Goal: Task Accomplishment & Management: Use online tool/utility

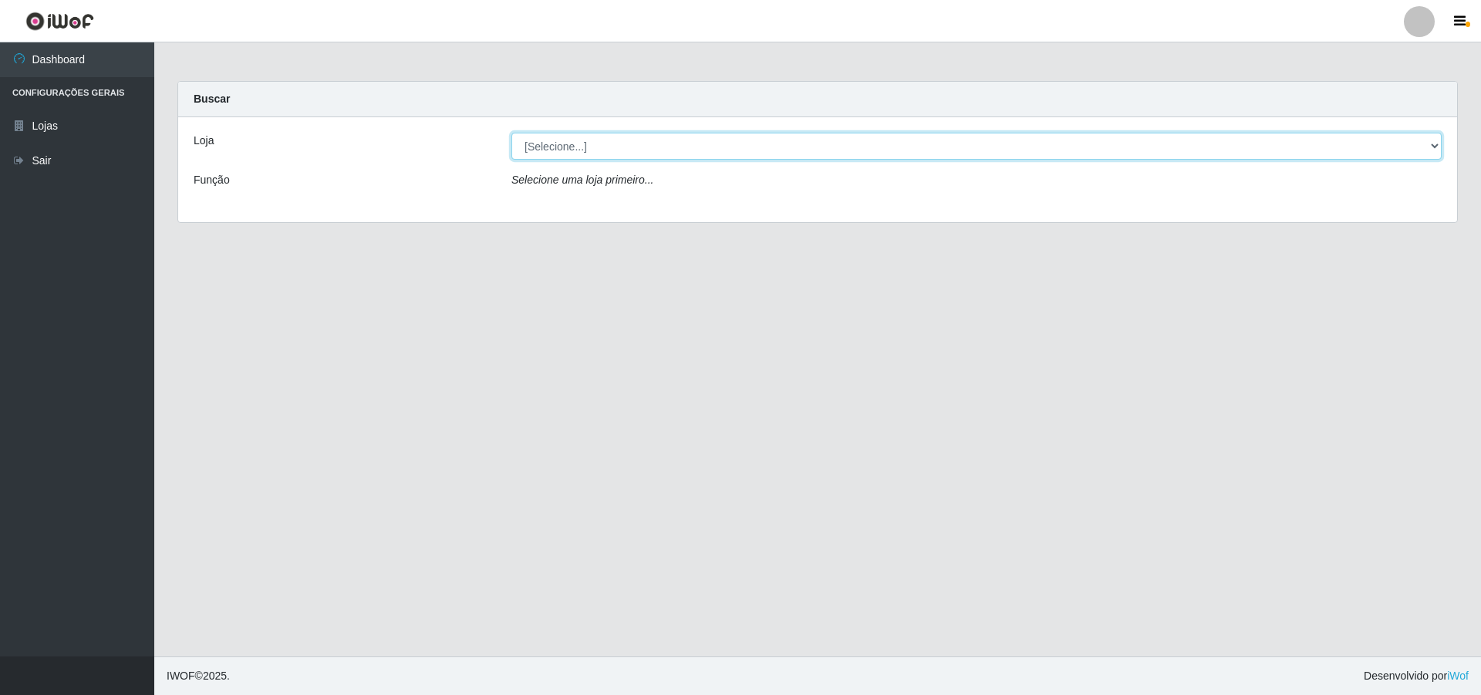
click at [1427, 143] on select "[Selecione...] Atacado Vem - [STREET_ADDRESS]" at bounding box center [977, 146] width 931 height 27
select select "449"
click at [512, 133] on select "[Selecione...] Atacado Vem - [STREET_ADDRESS]" at bounding box center [977, 146] width 931 height 27
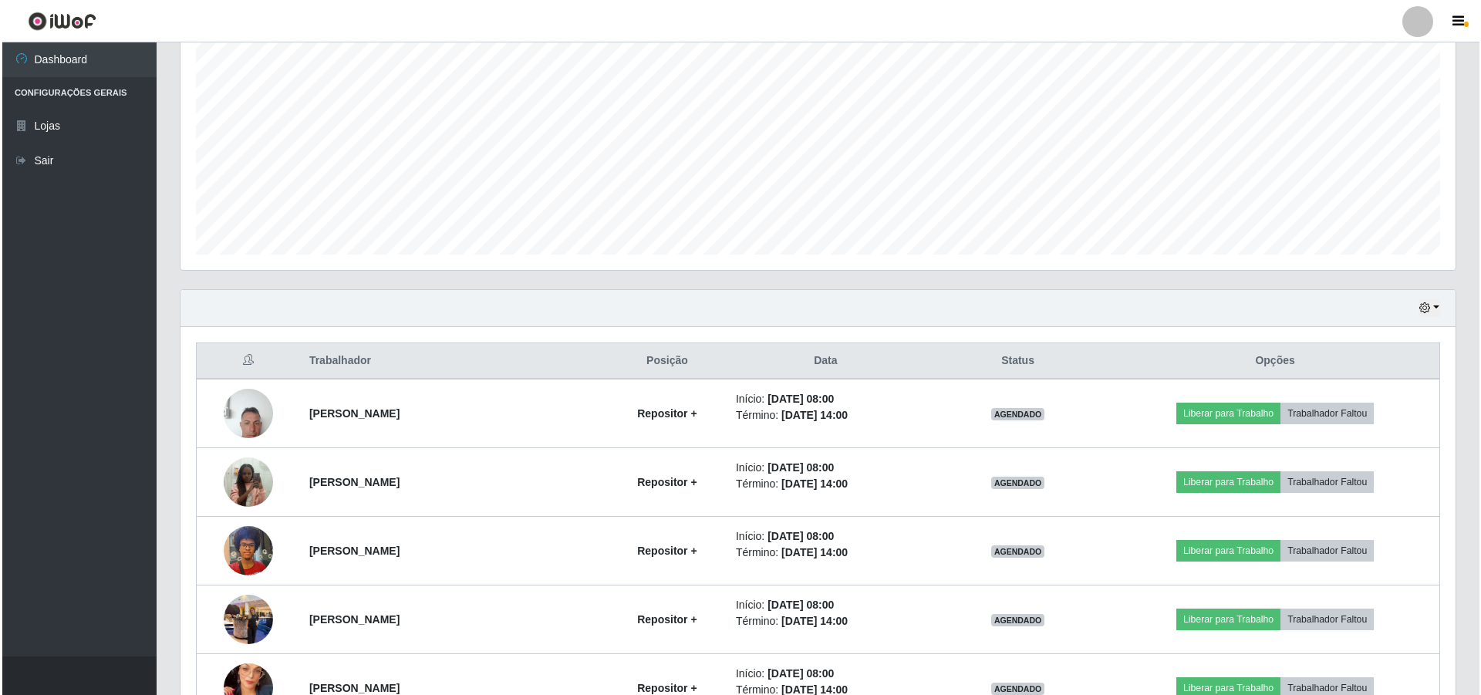
scroll to position [309, 0]
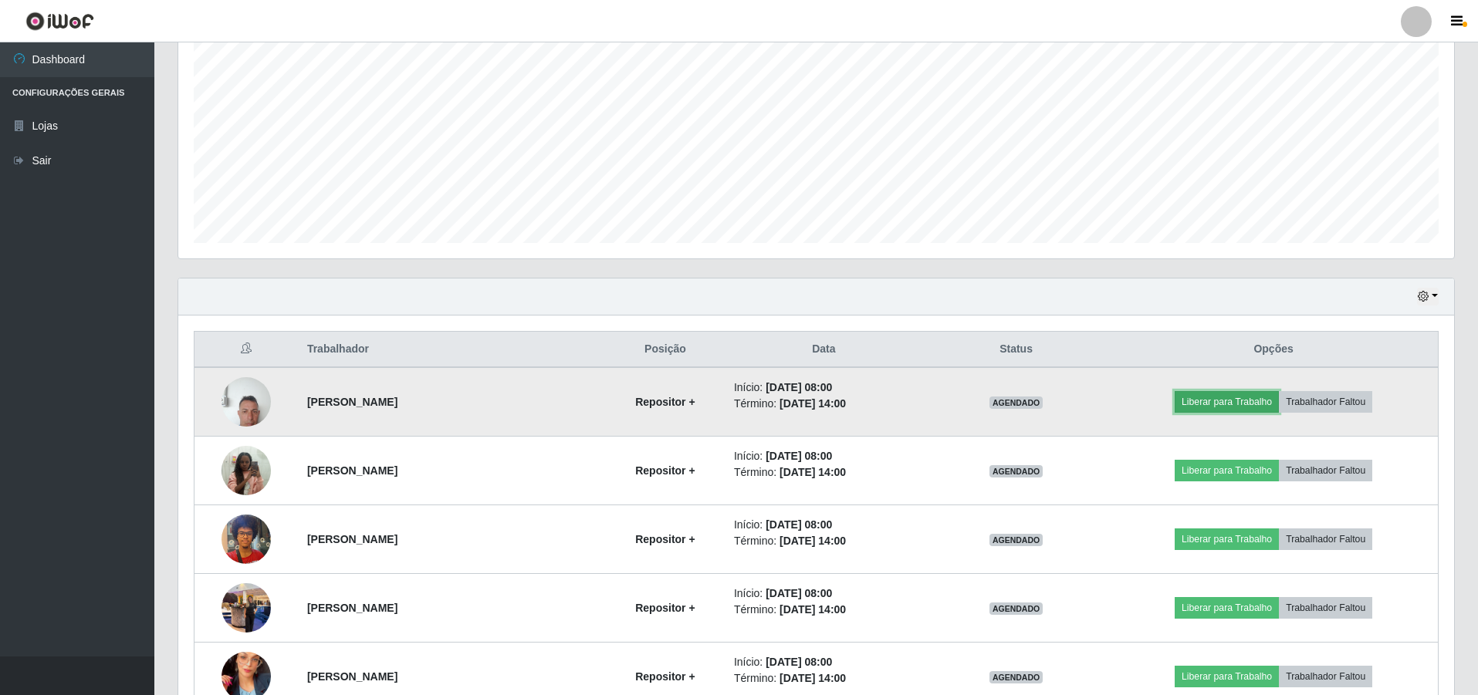
click at [1250, 399] on button "Liberar para Trabalho" at bounding box center [1226, 402] width 104 height 22
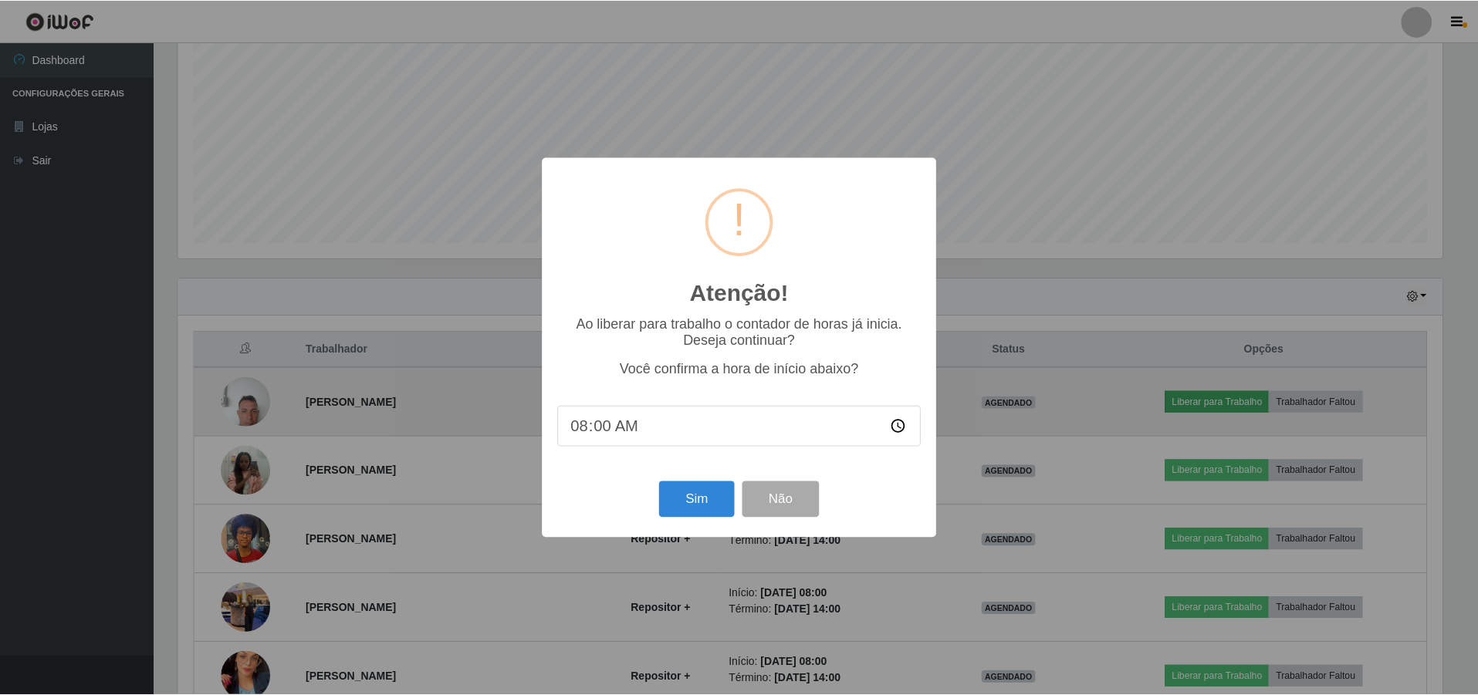
scroll to position [320, 1268]
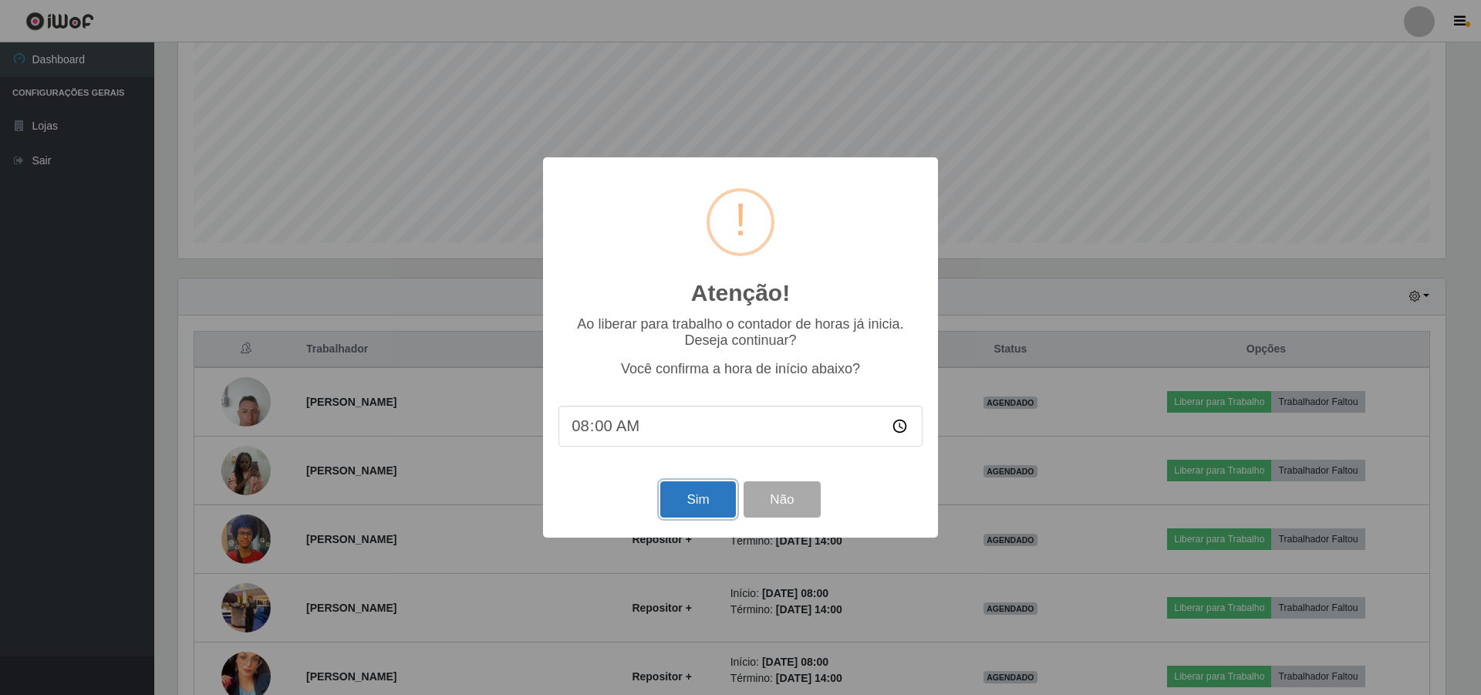
click at [712, 494] on button "Sim" at bounding box center [697, 499] width 75 height 36
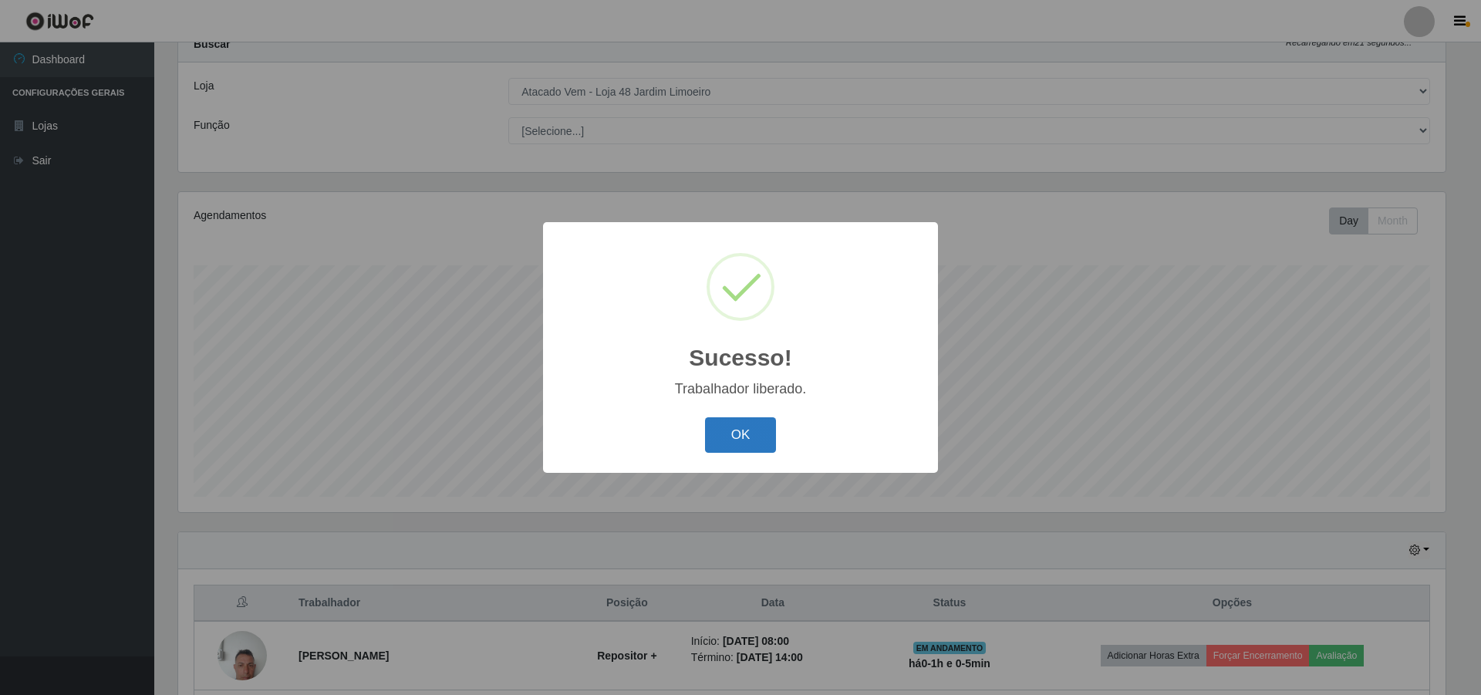
click at [746, 438] on button "OK" at bounding box center [741, 435] width 72 height 36
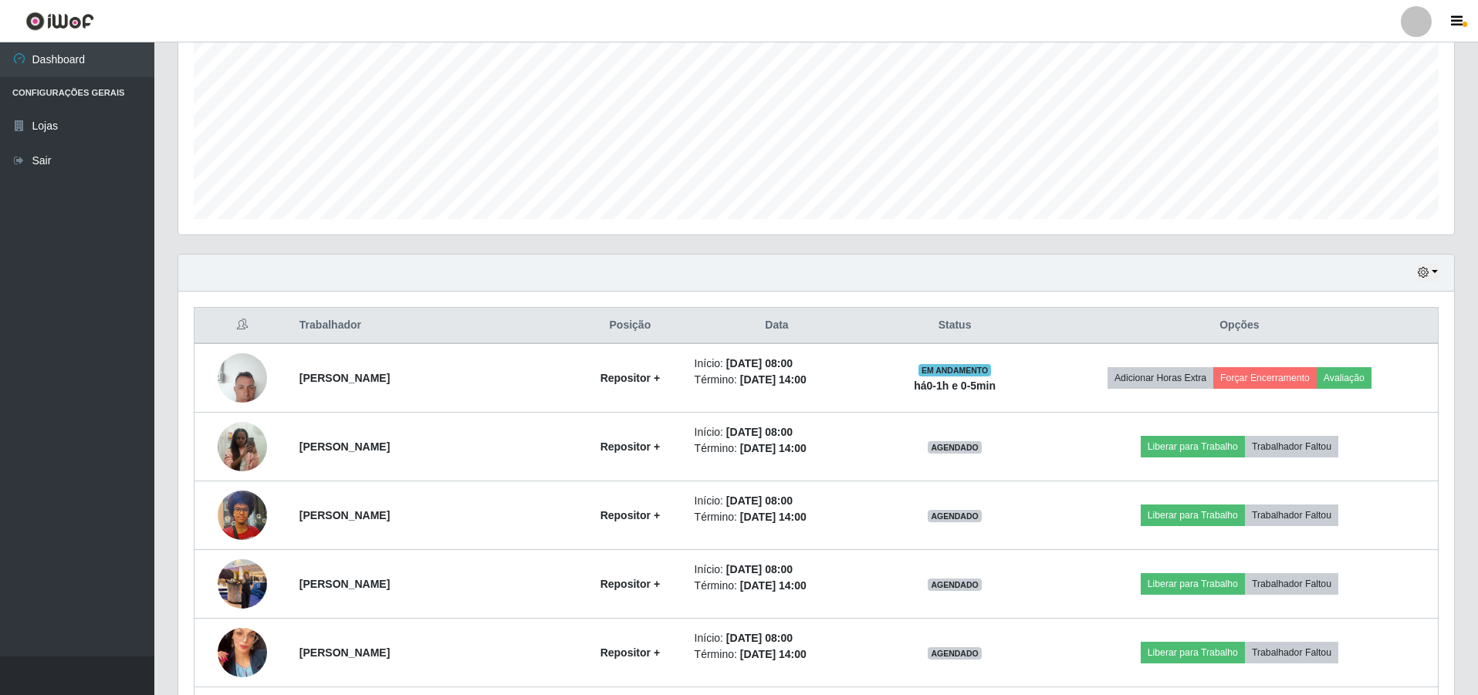
scroll to position [363, 0]
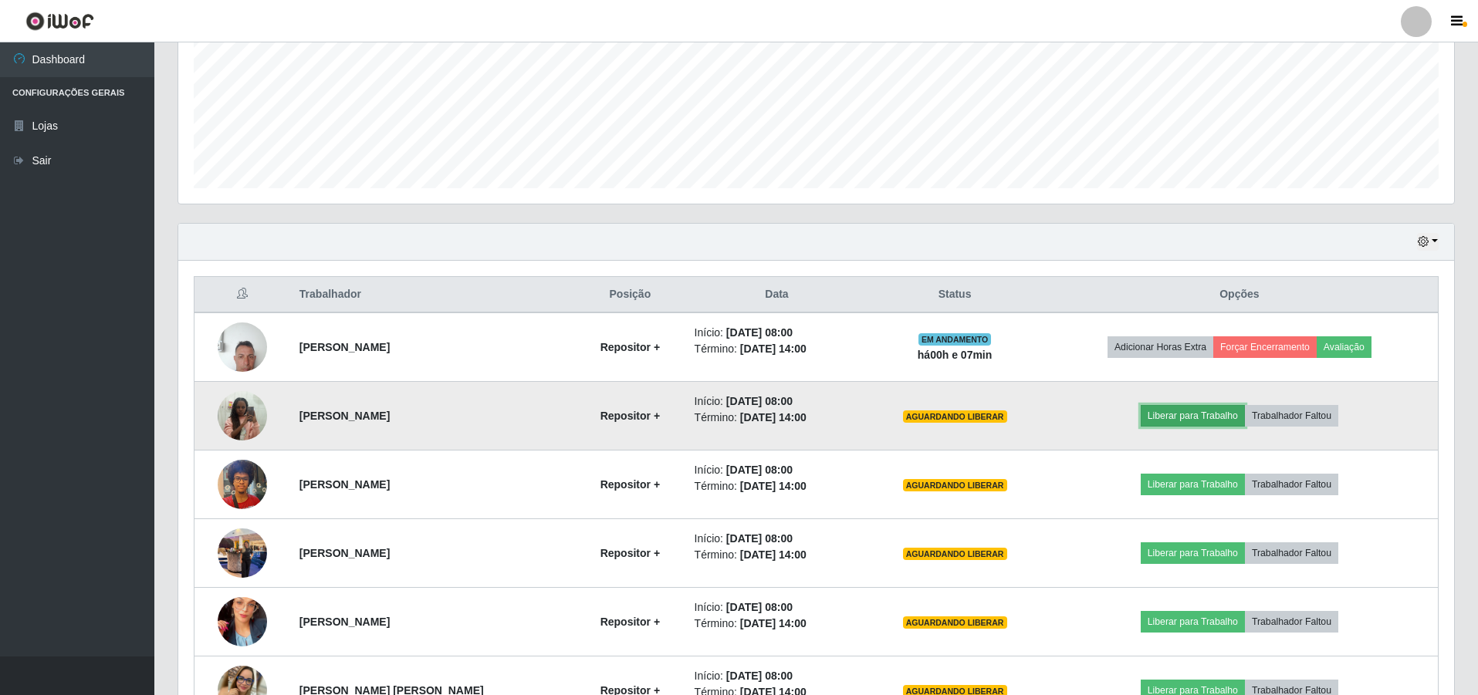
click at [1204, 419] on button "Liberar para Trabalho" at bounding box center [1192, 416] width 104 height 22
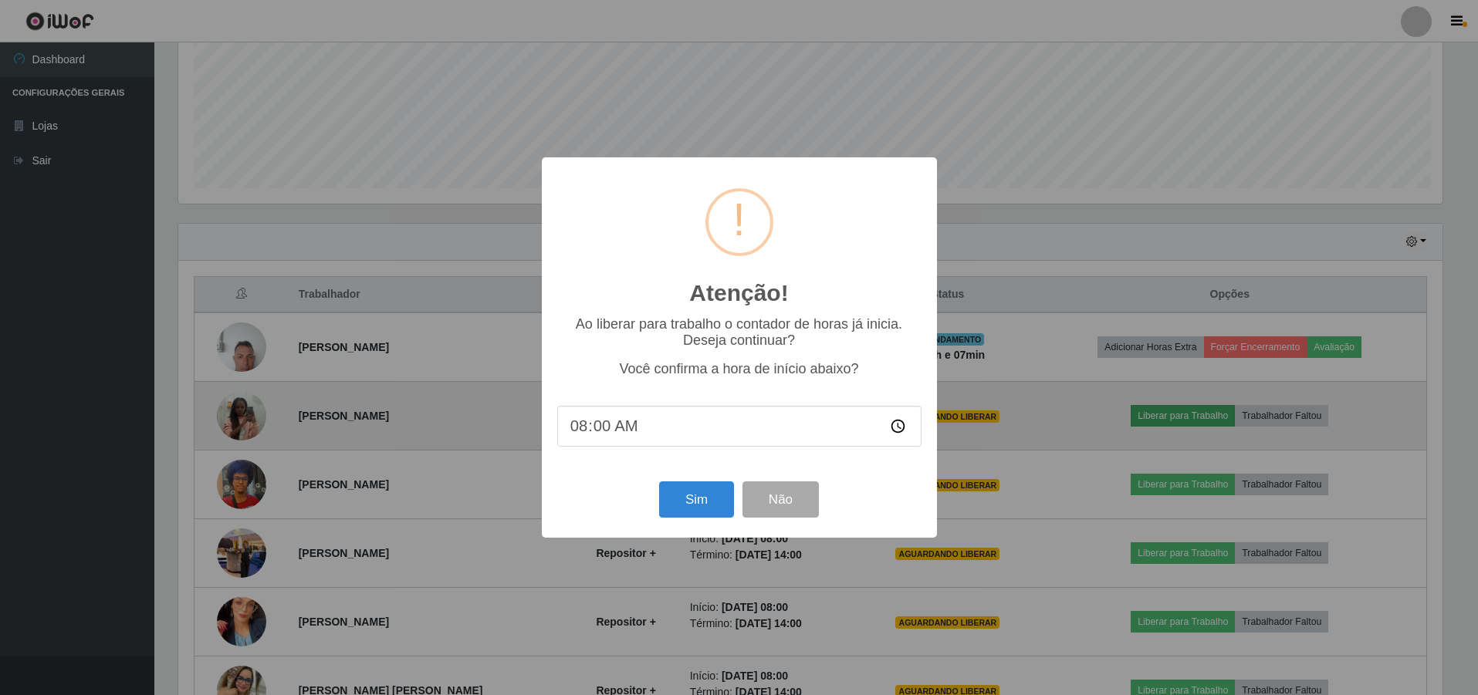
scroll to position [320, 1268]
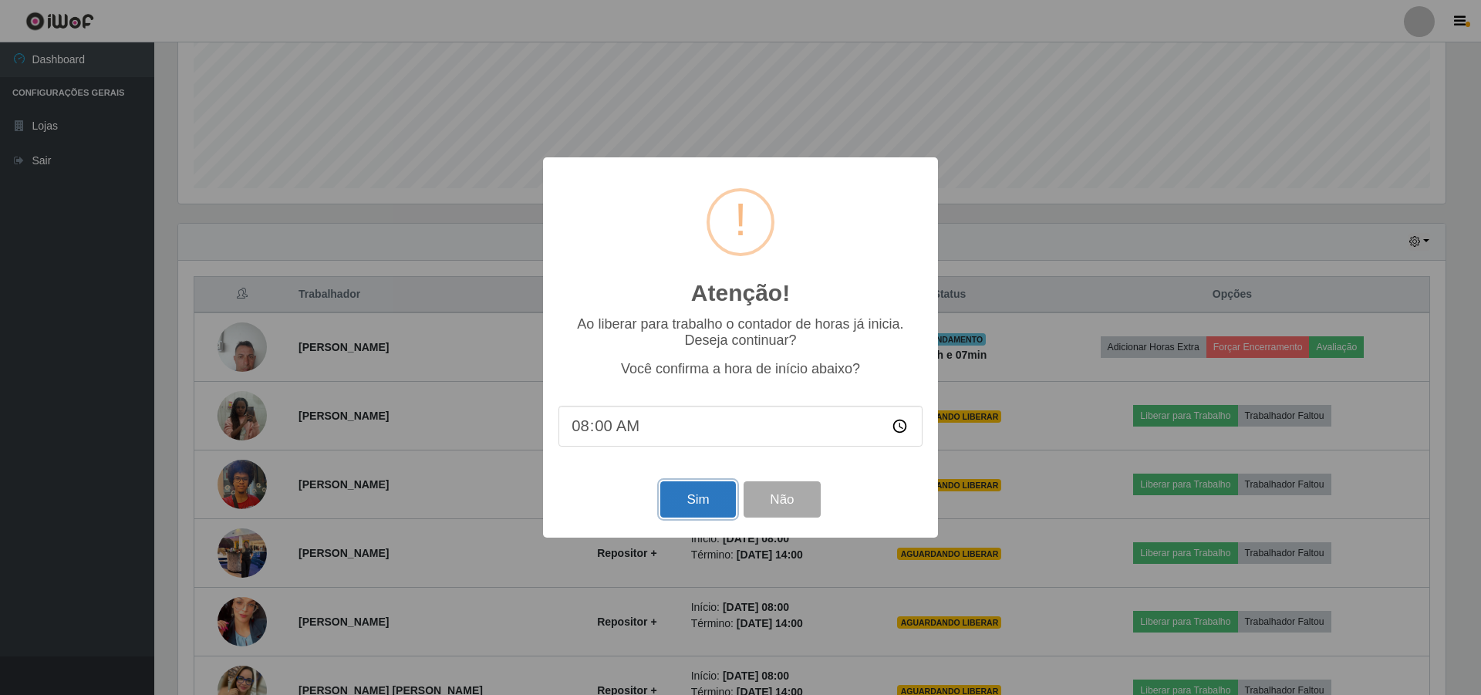
click at [704, 498] on button "Sim" at bounding box center [697, 499] width 75 height 36
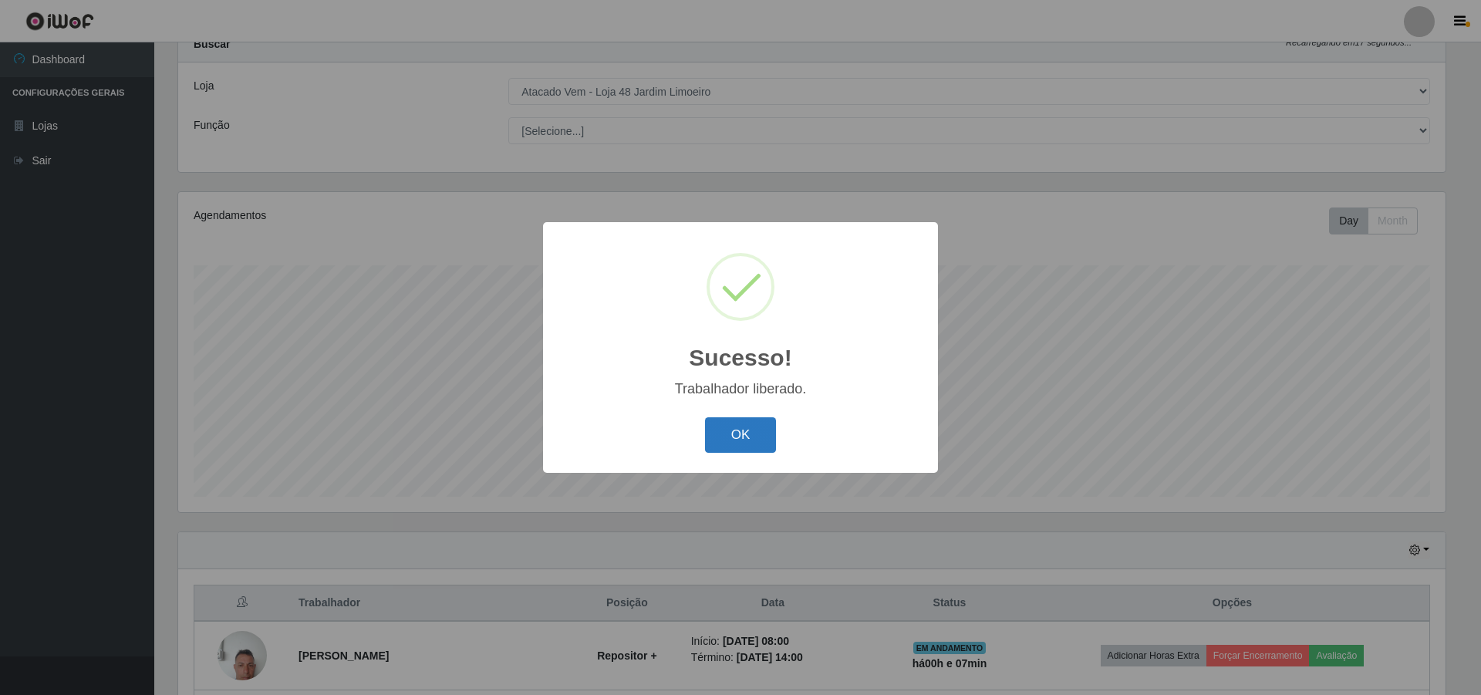
drag, startPoint x: 769, startPoint y: 421, endPoint x: 761, endPoint y: 424, distance: 8.3
click at [765, 421] on button "OK" at bounding box center [741, 435] width 72 height 36
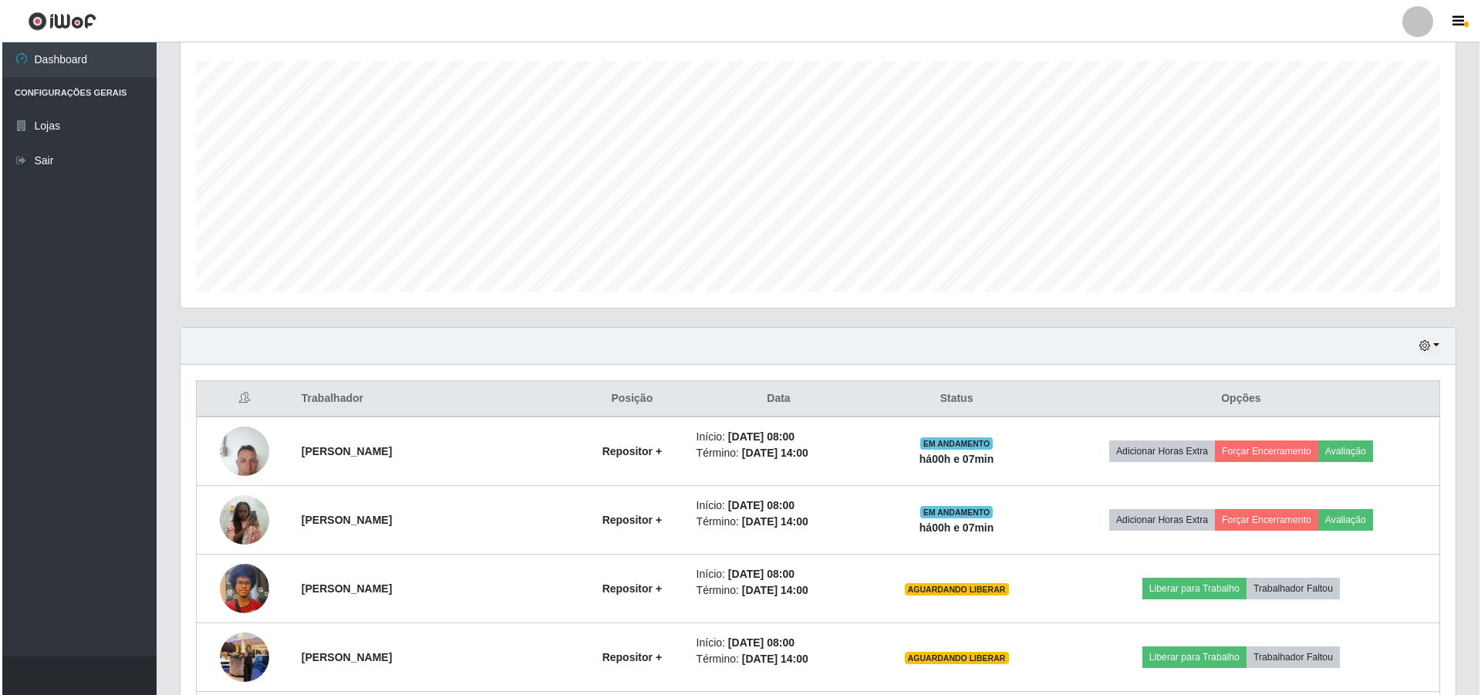
scroll to position [286, 0]
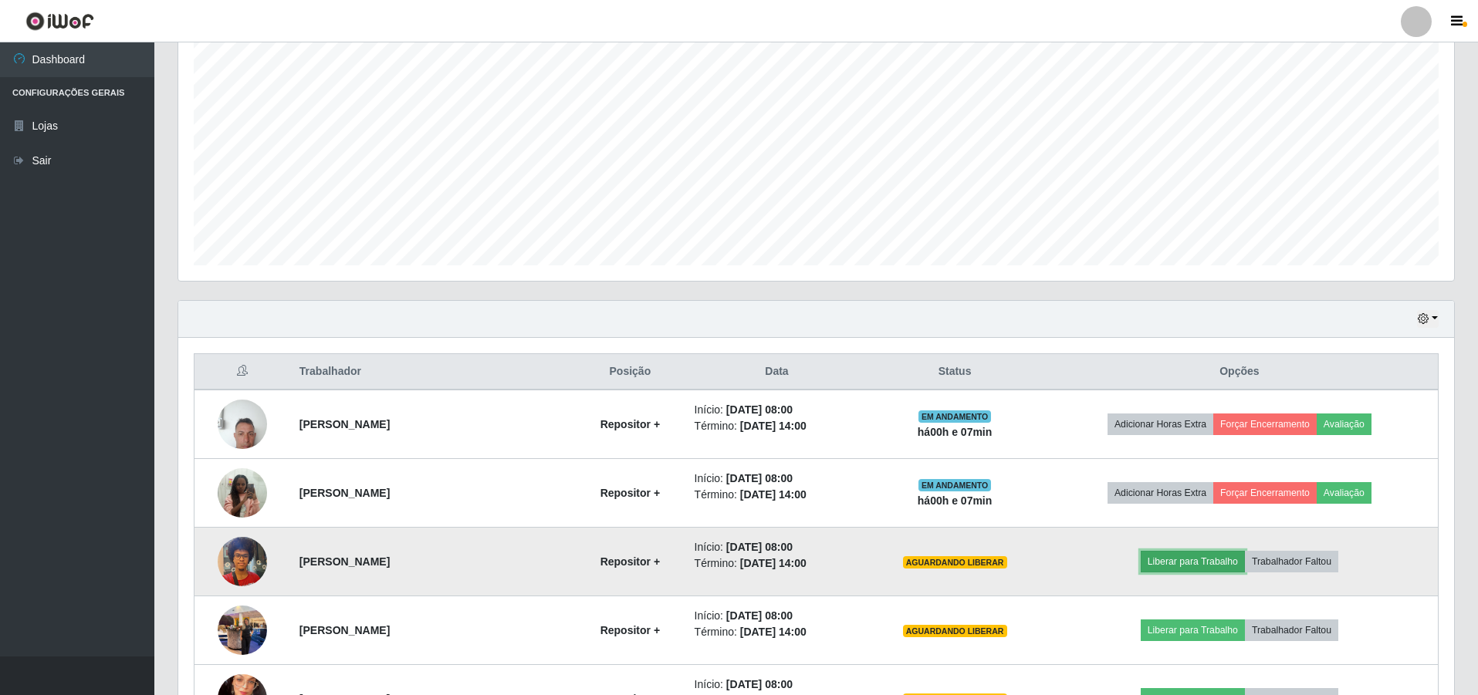
click at [1192, 556] on button "Liberar para Trabalho" at bounding box center [1192, 562] width 104 height 22
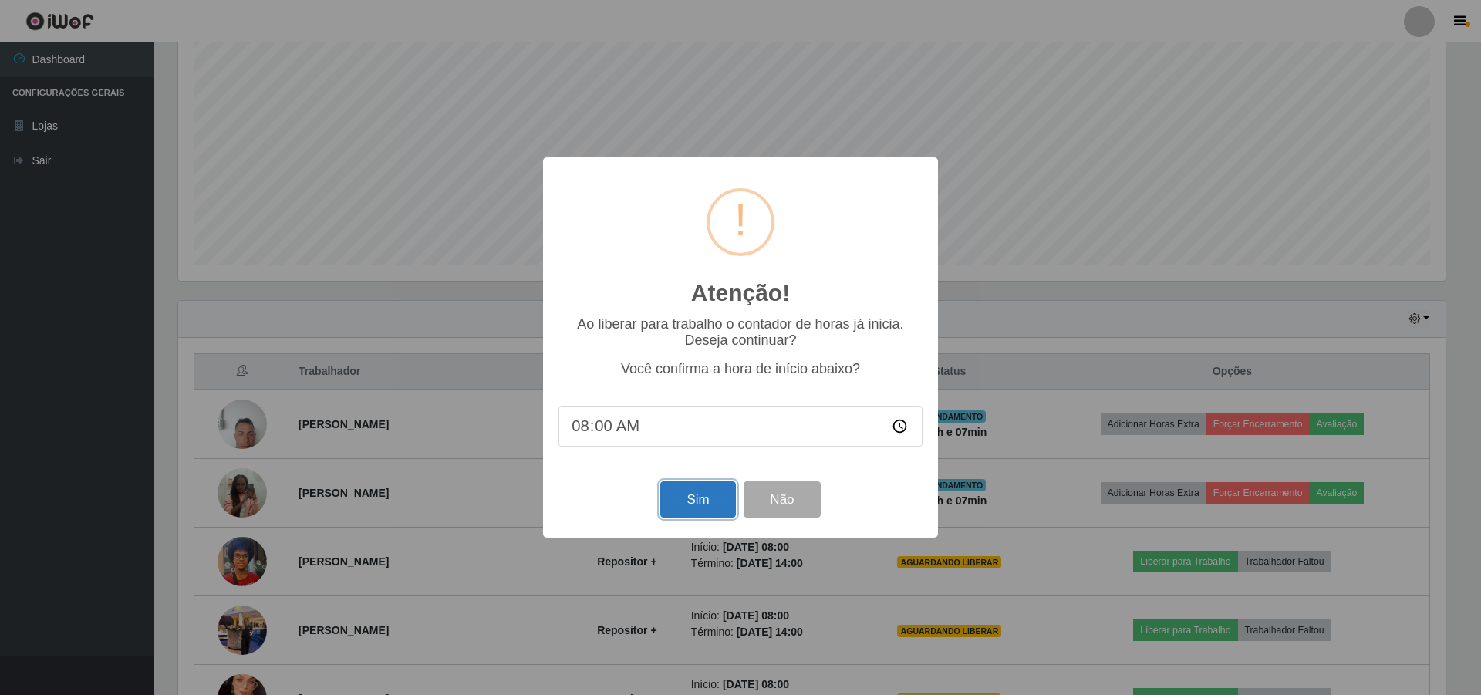
click at [707, 503] on button "Sim" at bounding box center [697, 499] width 75 height 36
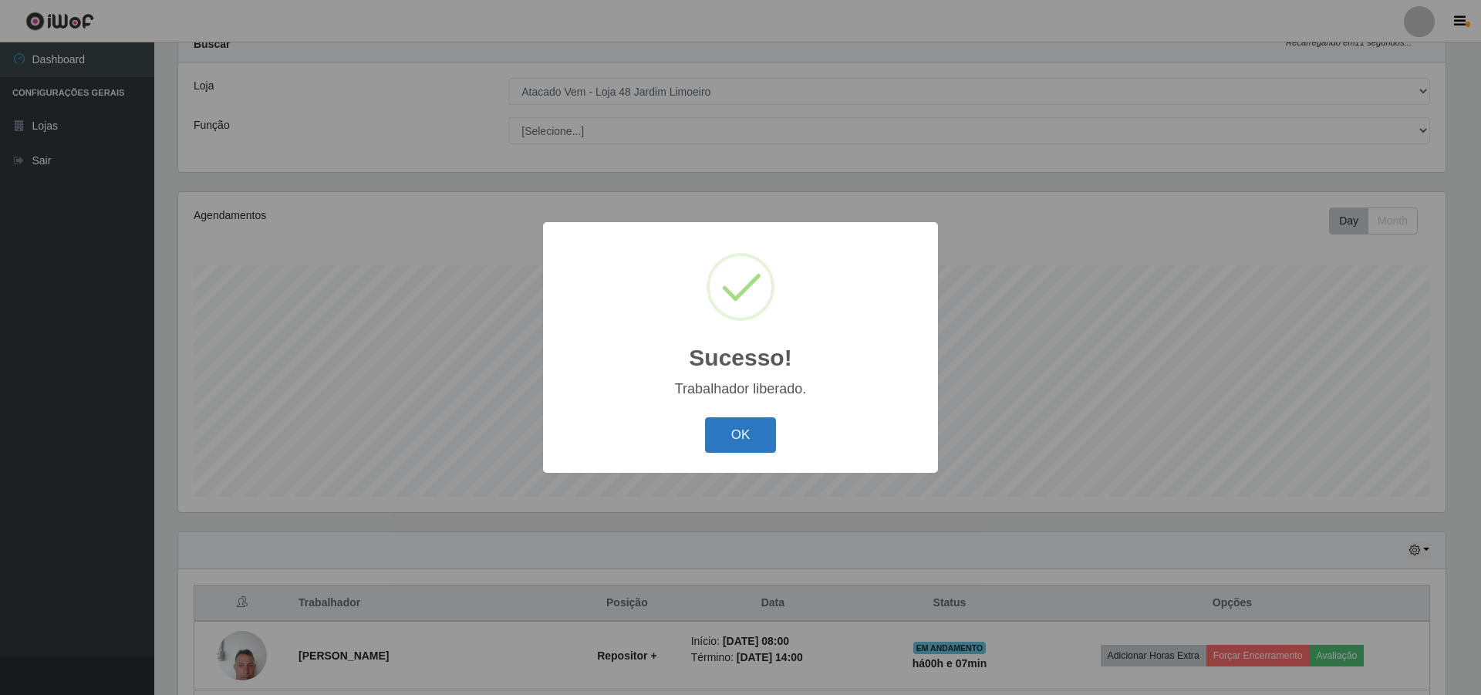
click at [750, 442] on button "OK" at bounding box center [741, 435] width 72 height 36
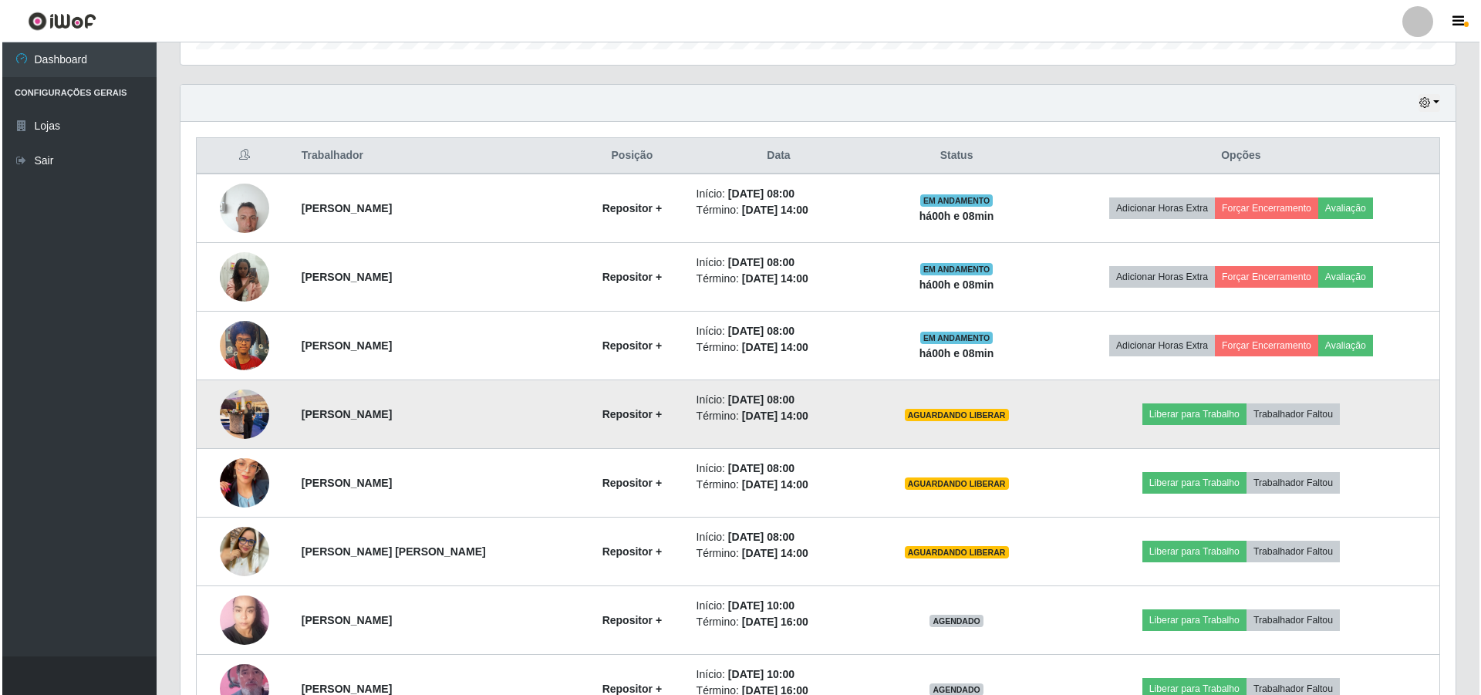
scroll to position [441, 0]
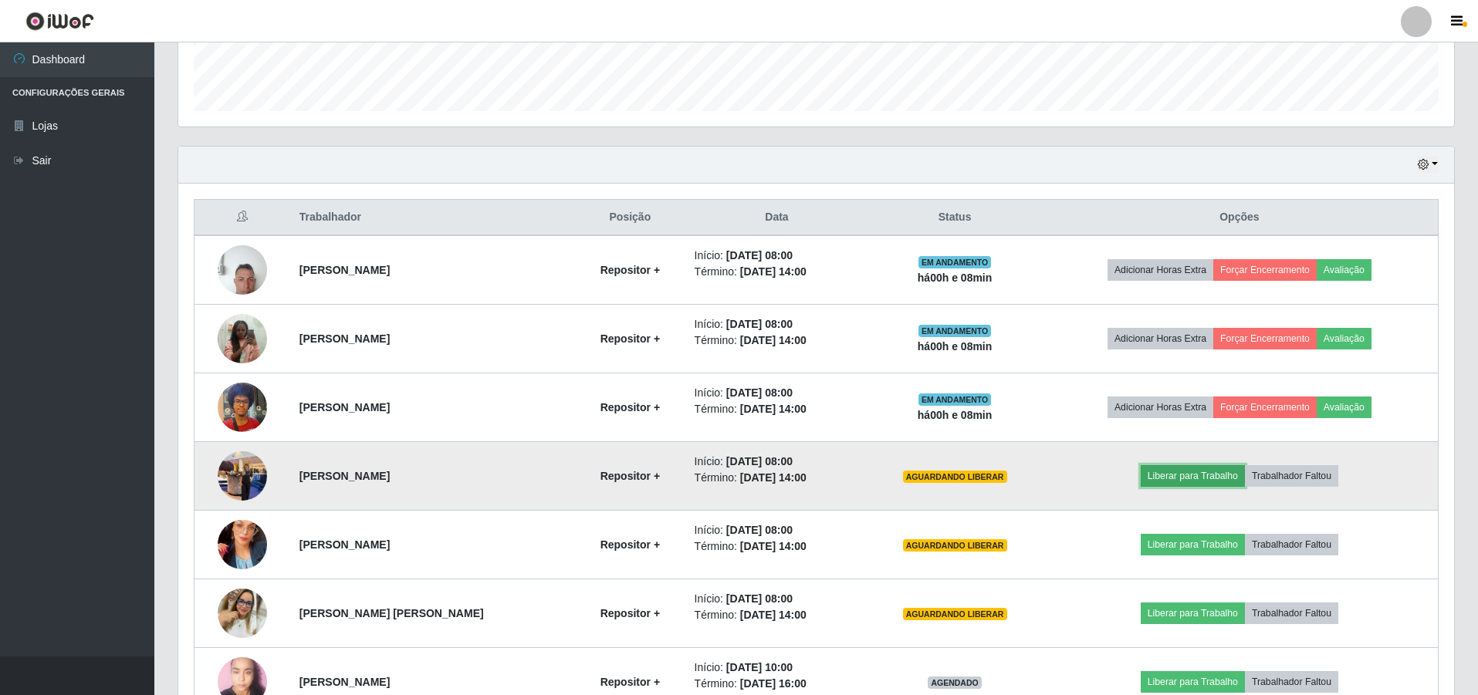
click at [1206, 477] on button "Liberar para Trabalho" at bounding box center [1192, 476] width 104 height 22
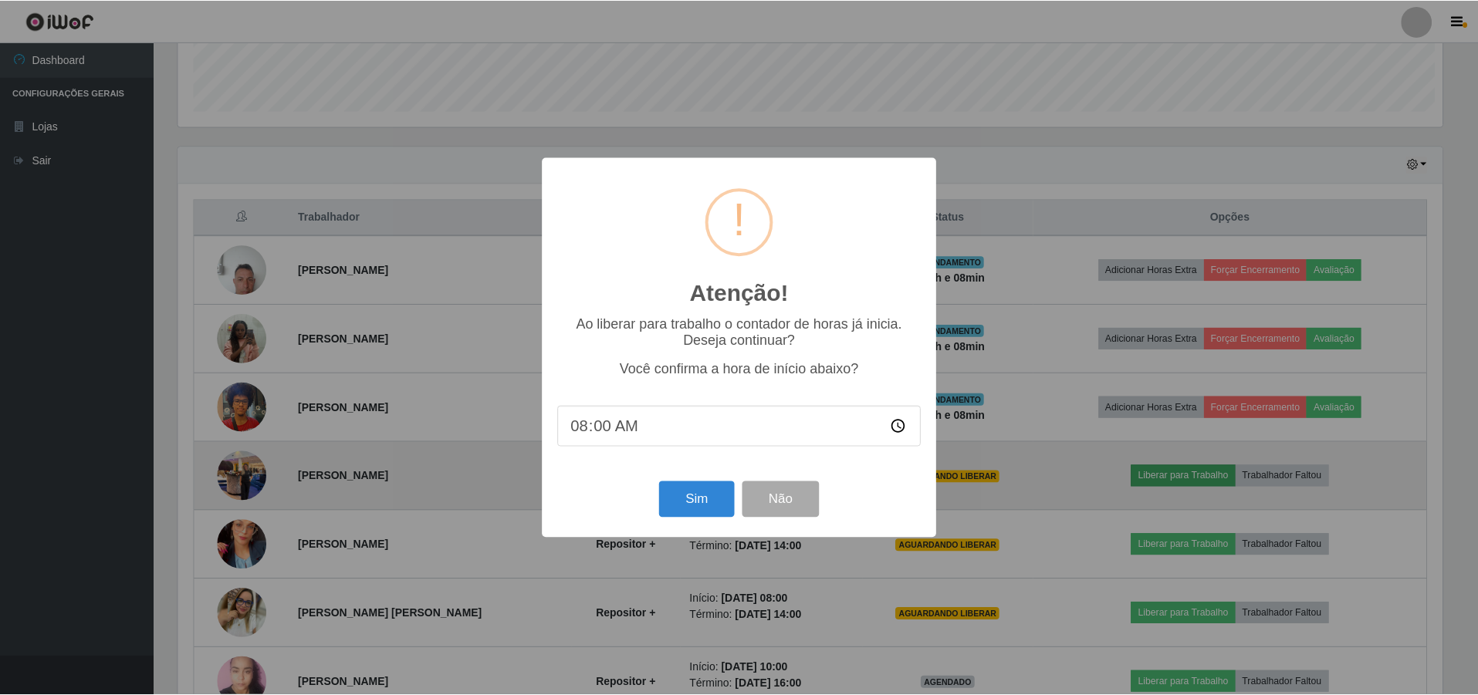
scroll to position [320, 1268]
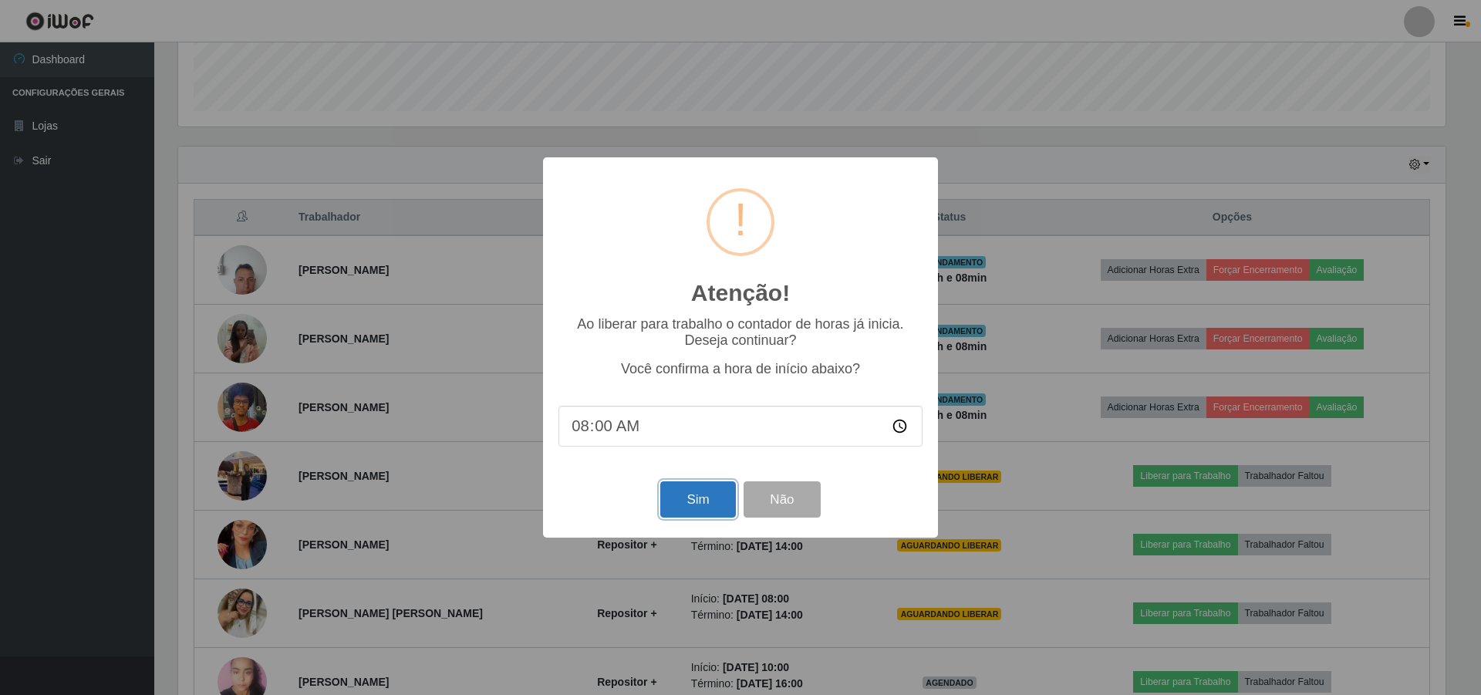
click at [718, 496] on button "Sim" at bounding box center [697, 499] width 75 height 36
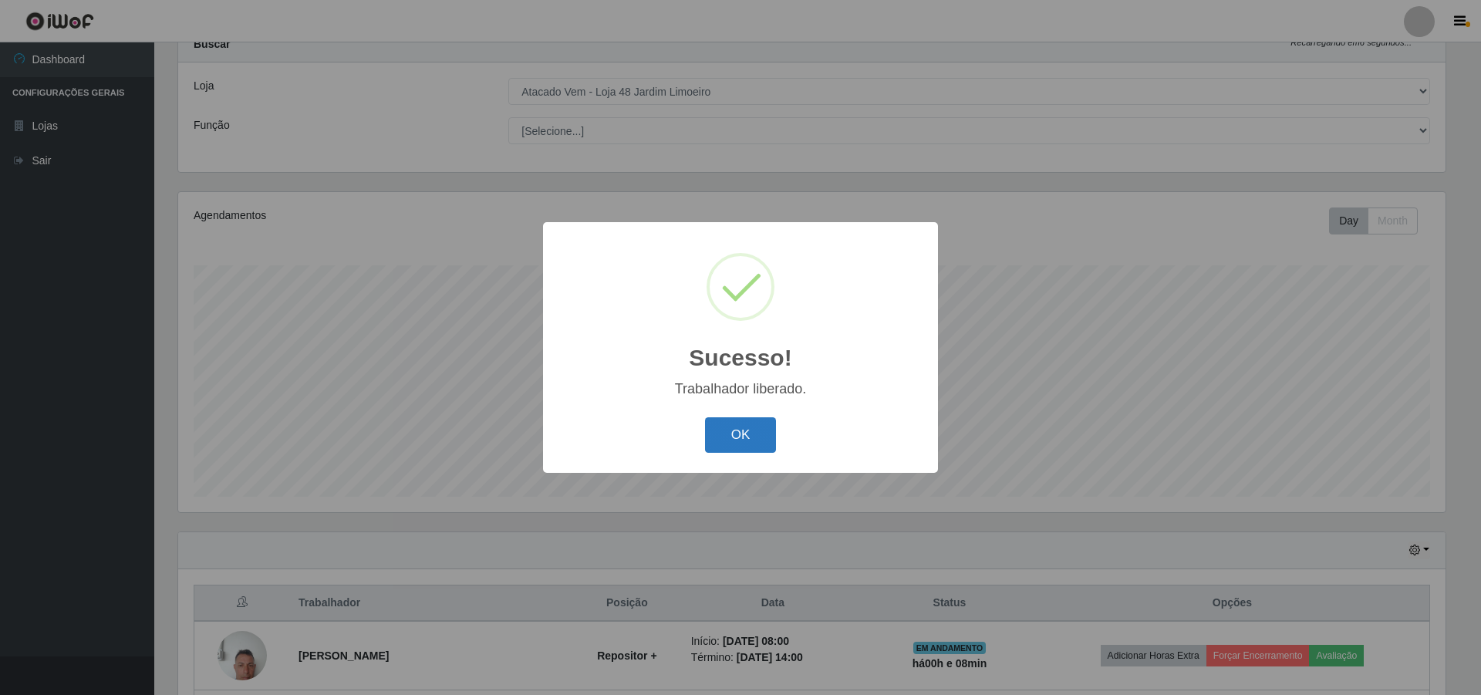
click at [736, 439] on button "OK" at bounding box center [741, 435] width 72 height 36
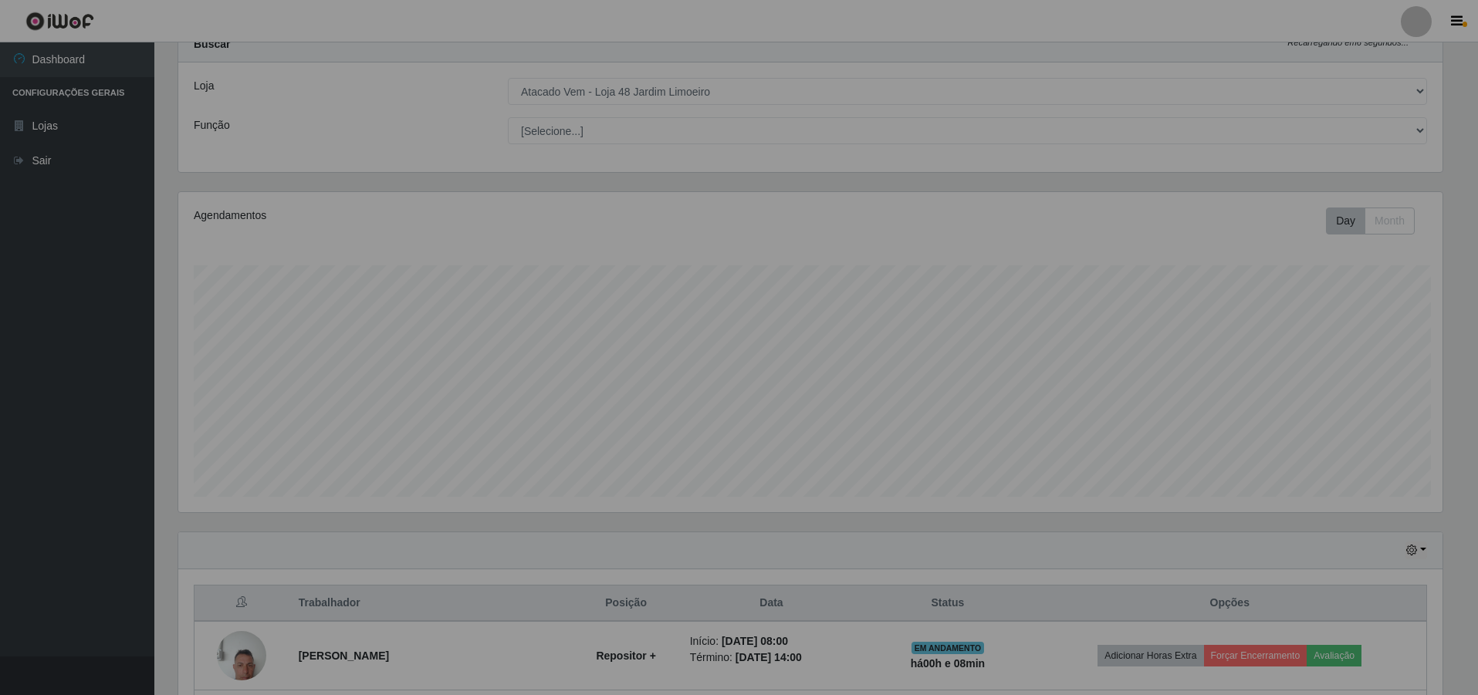
scroll to position [0, 0]
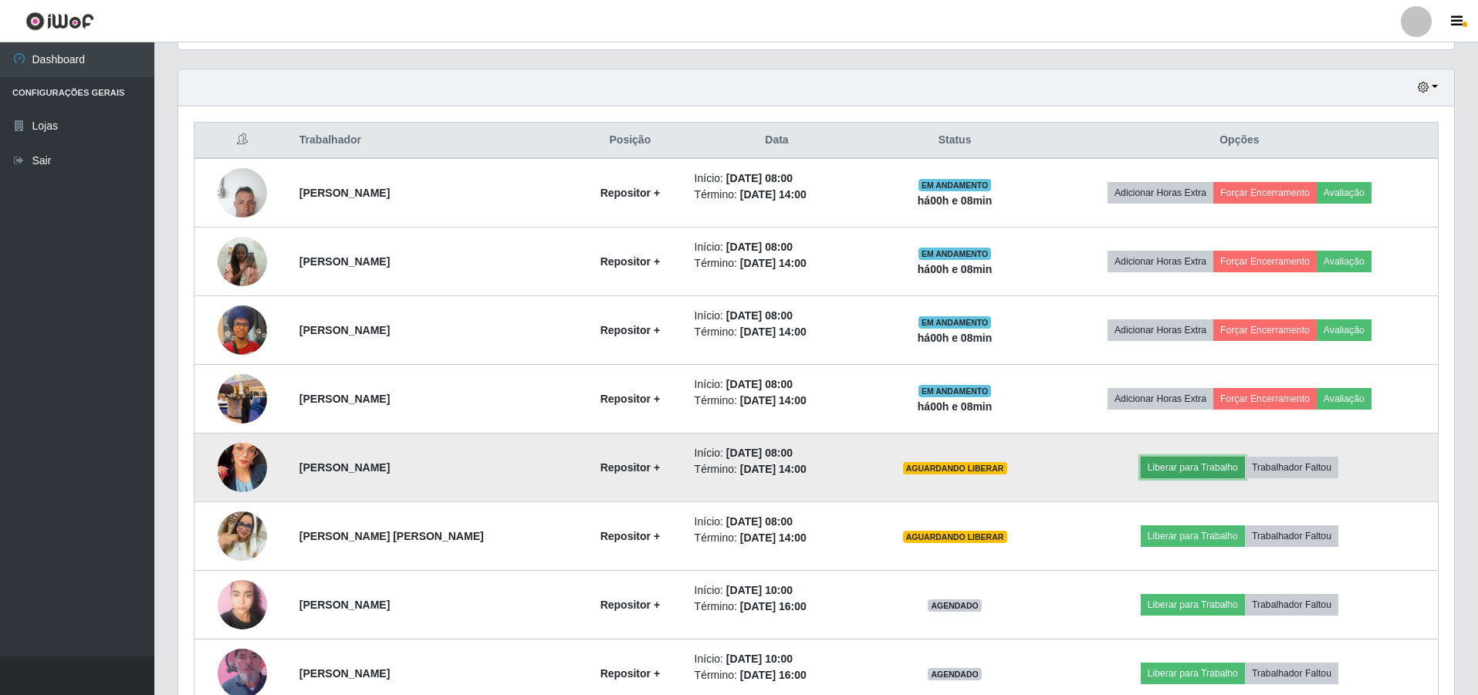
click at [1198, 465] on button "Liberar para Trabalho" at bounding box center [1192, 468] width 104 height 22
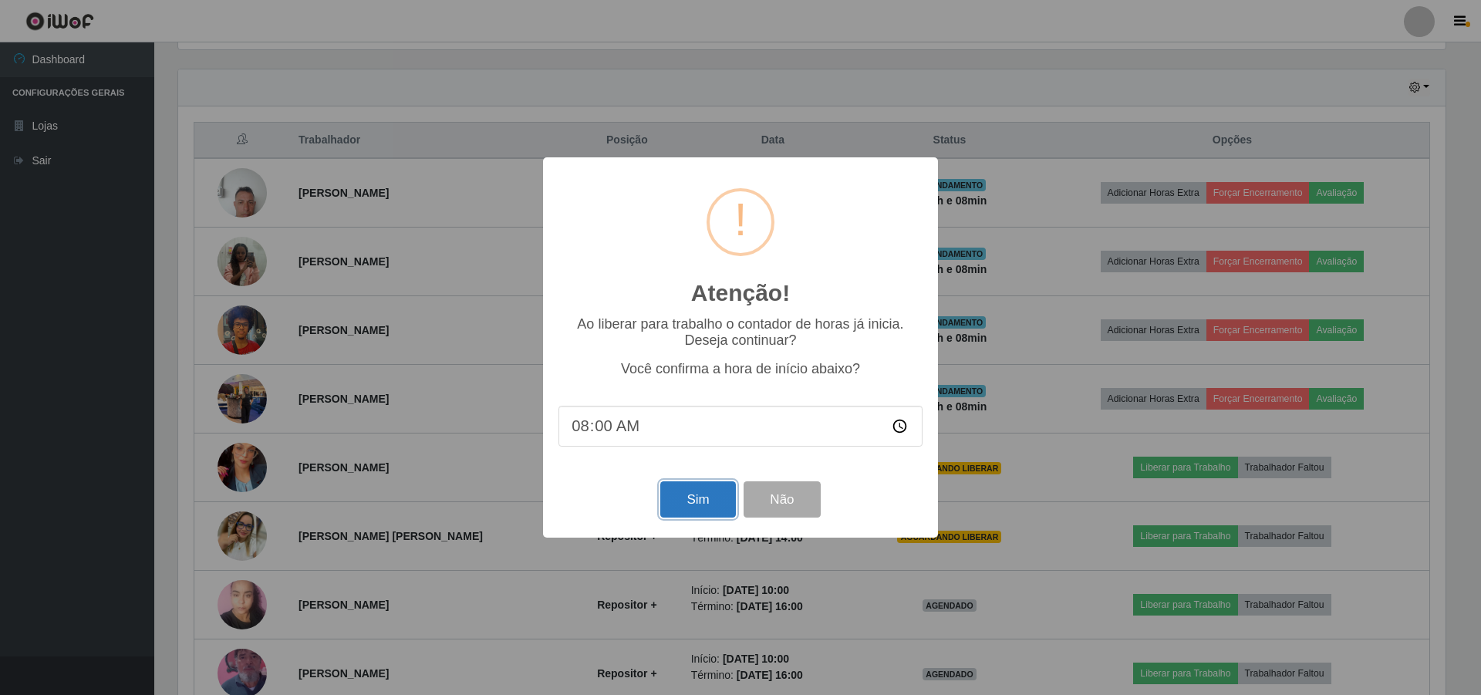
click at [698, 492] on button "Sim" at bounding box center [697, 499] width 75 height 36
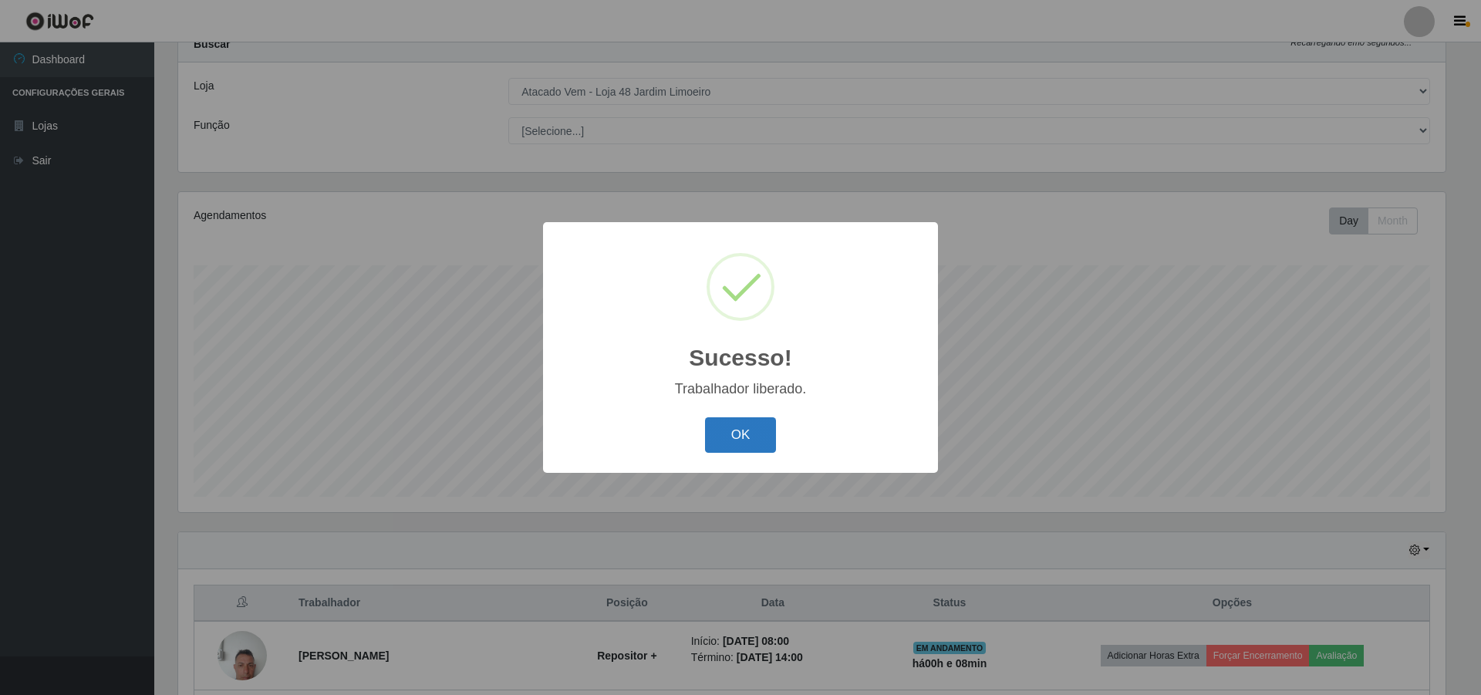
click at [769, 437] on button "OK" at bounding box center [741, 435] width 72 height 36
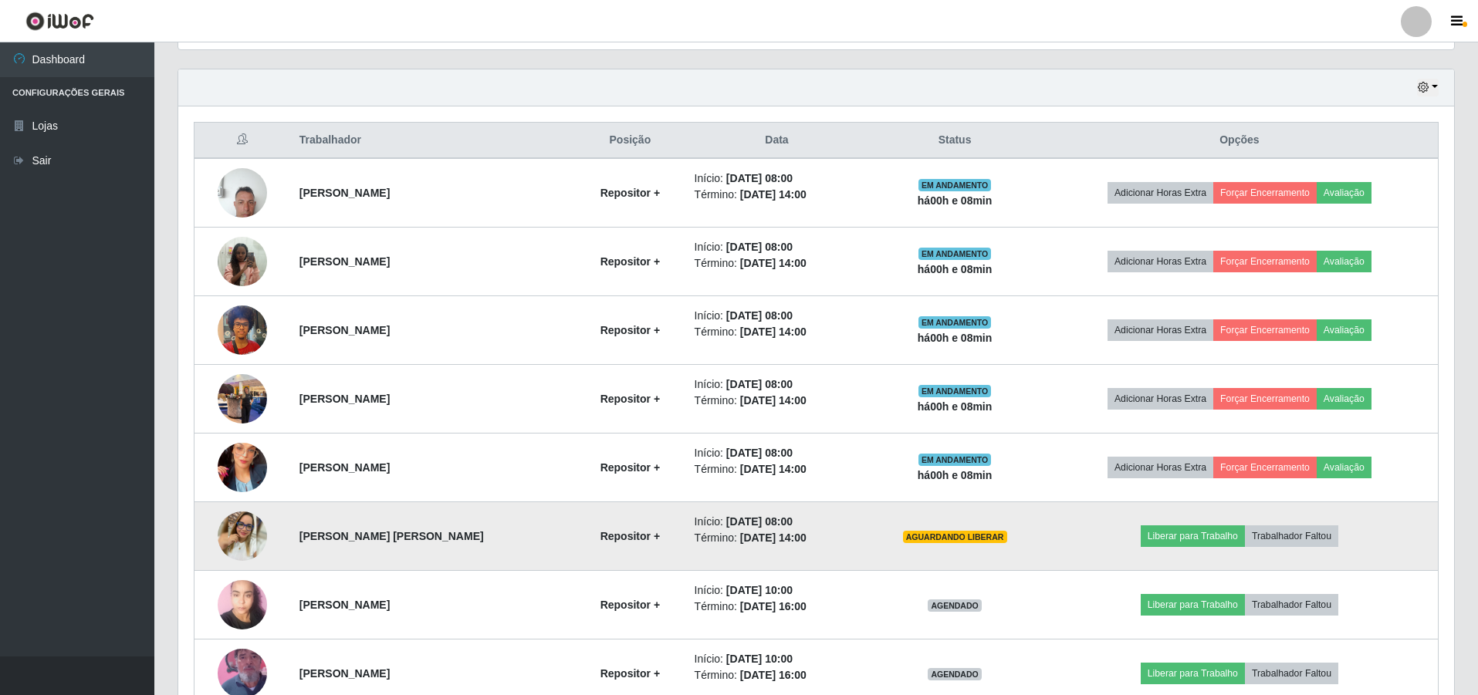
click at [1177, 520] on td "Liberar para Trabalho Trabalhador Faltou" at bounding box center [1239, 536] width 397 height 69
click at [1172, 531] on button "Liberar para Trabalho" at bounding box center [1192, 536] width 104 height 22
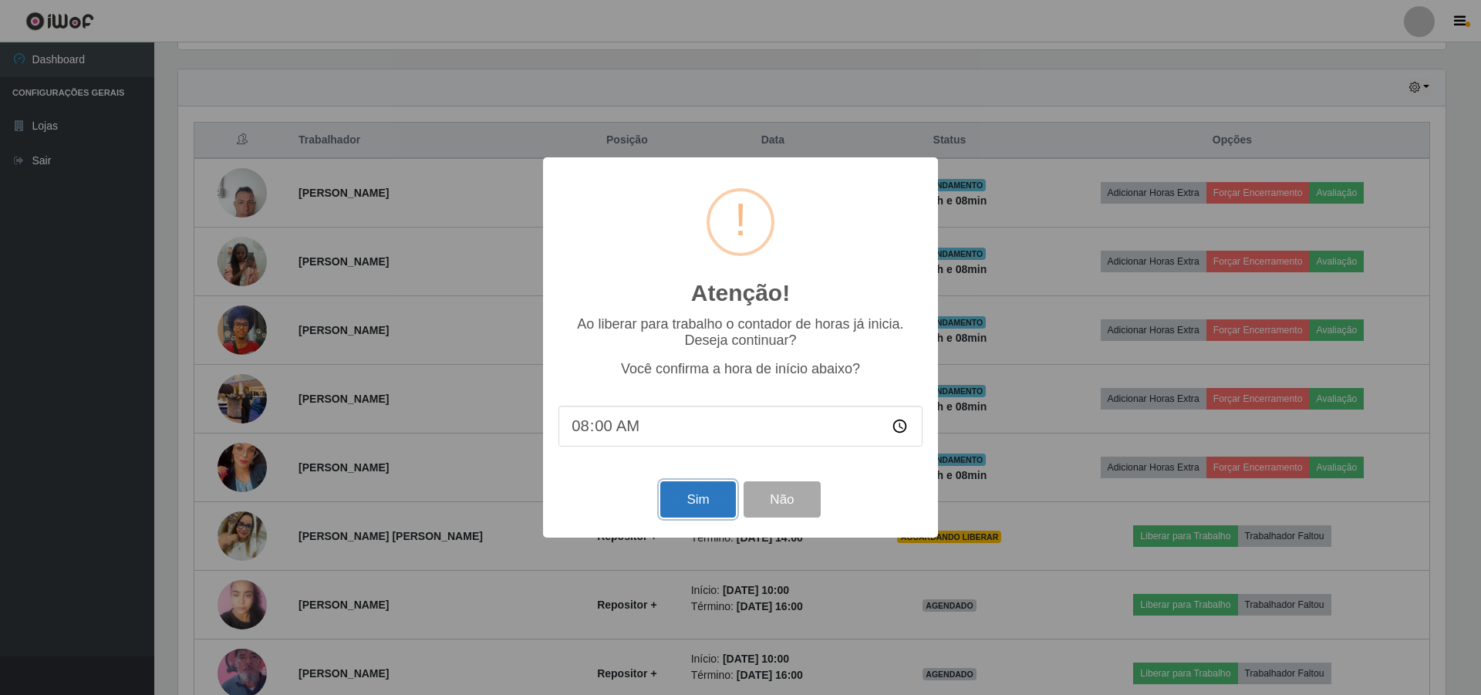
click at [692, 498] on button "Sim" at bounding box center [697, 499] width 75 height 36
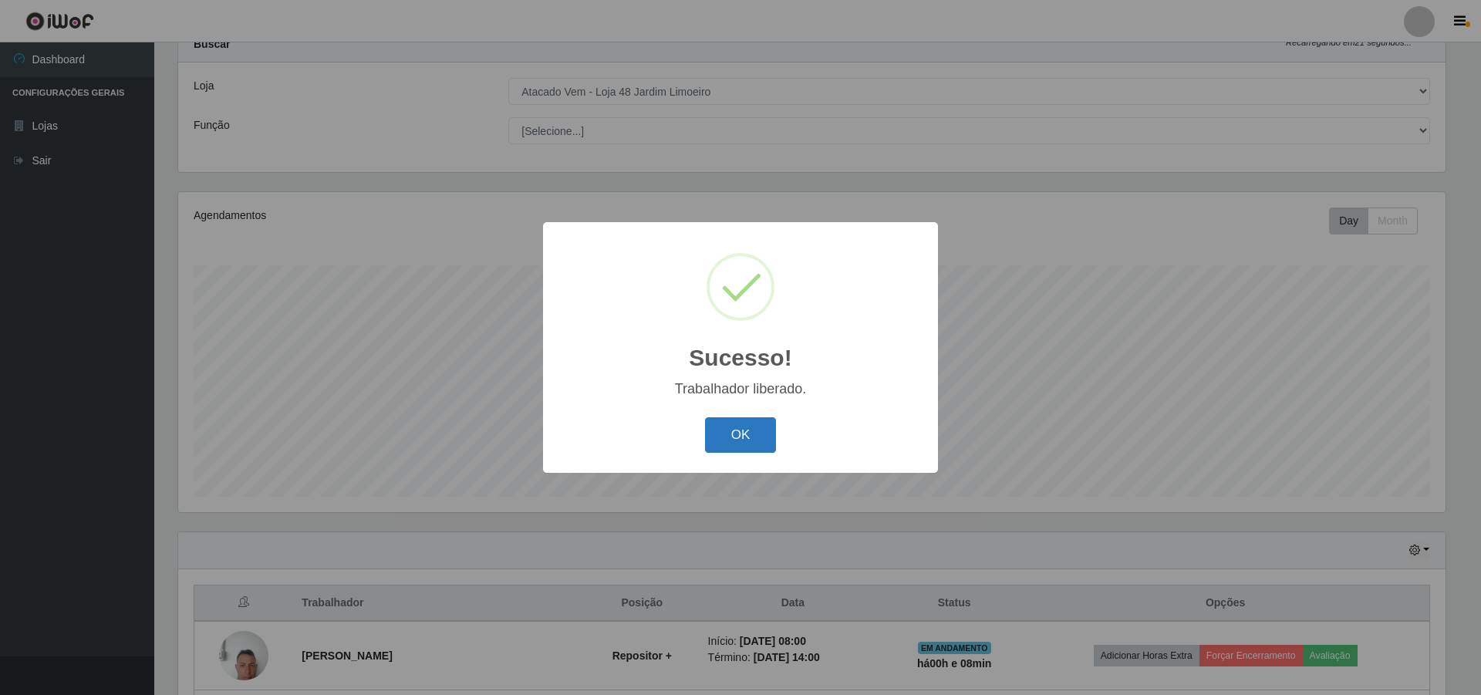
click at [755, 438] on button "OK" at bounding box center [741, 435] width 72 height 36
